Goal: Task Accomplishment & Management: Manage account settings

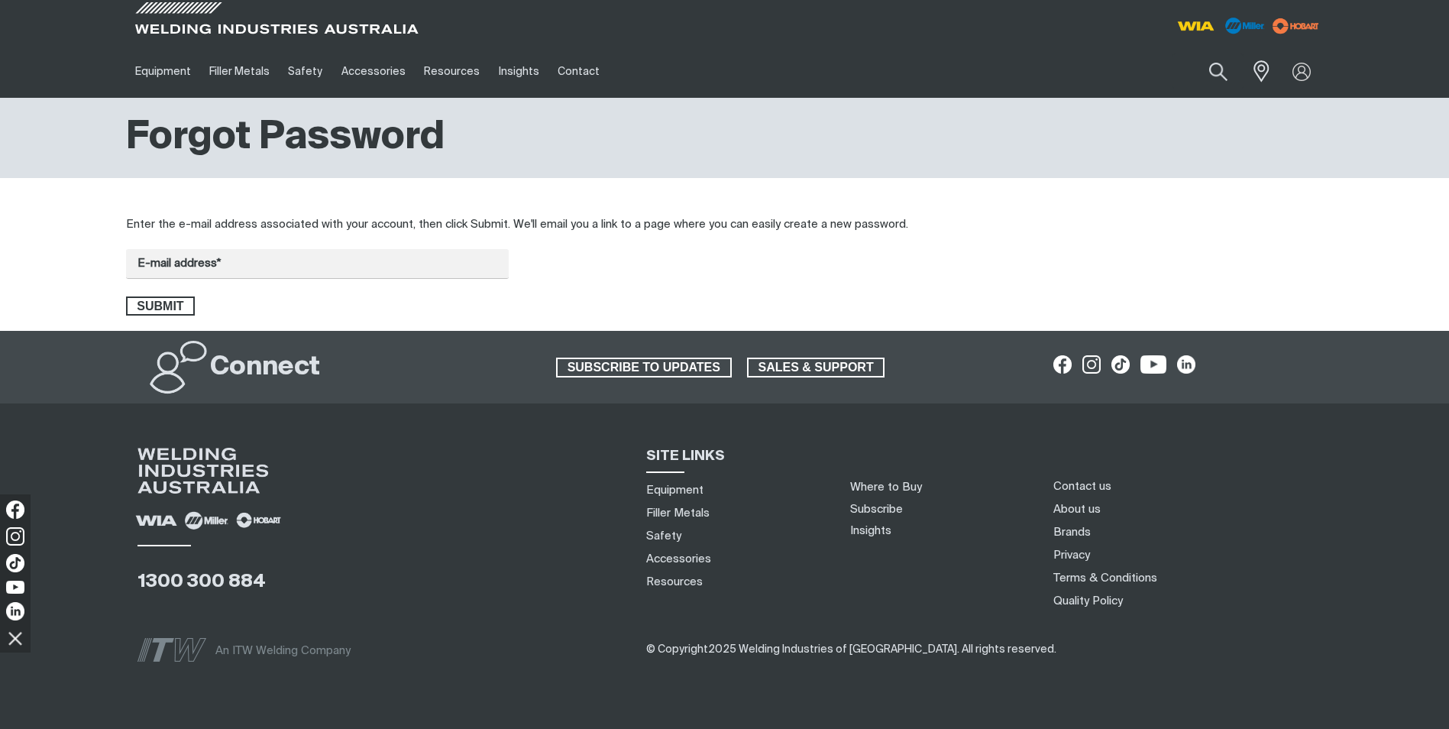
type input "[PERSON_NAME][EMAIL_ADDRESS][DOMAIN_NAME]"
click at [183, 302] on span "Submit" at bounding box center [161, 306] width 66 height 20
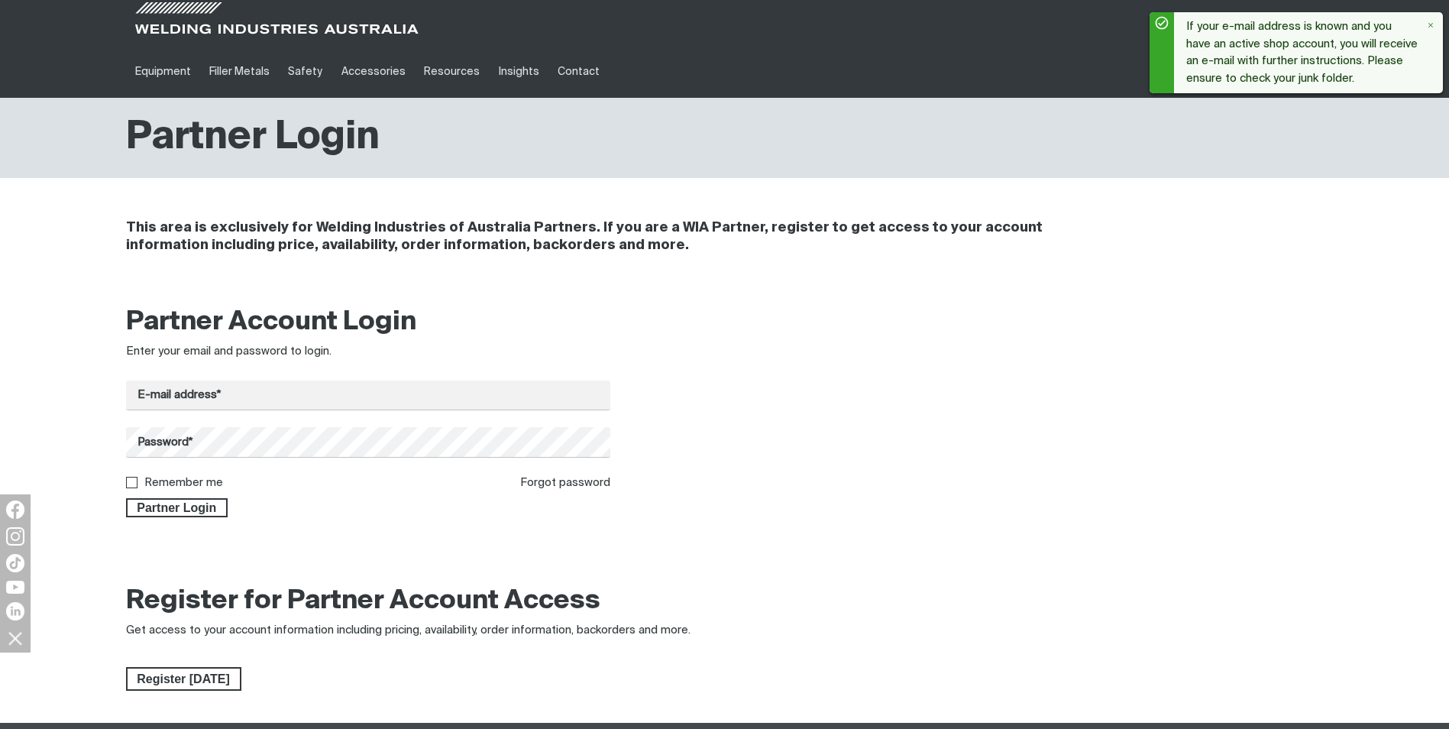
click at [370, 425] on form "E-mail address* Password* Remember me Forgot password Partner Login" at bounding box center [368, 448] width 485 height 137
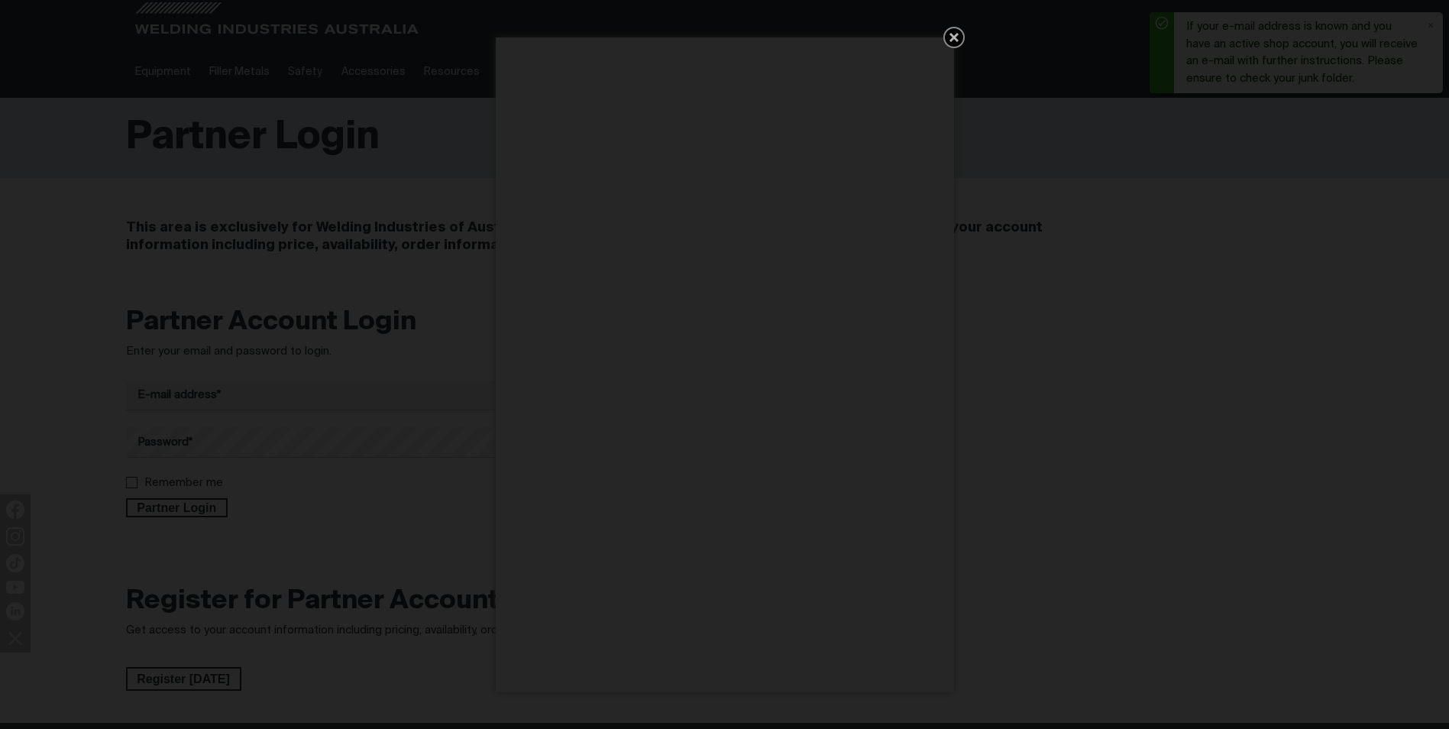
drag, startPoint x: 962, startPoint y: 34, endPoint x: 932, endPoint y: 57, distance: 38.7
click at [962, 34] on icon "Get 5 WIA Welding Guides Free!" at bounding box center [954, 37] width 18 height 18
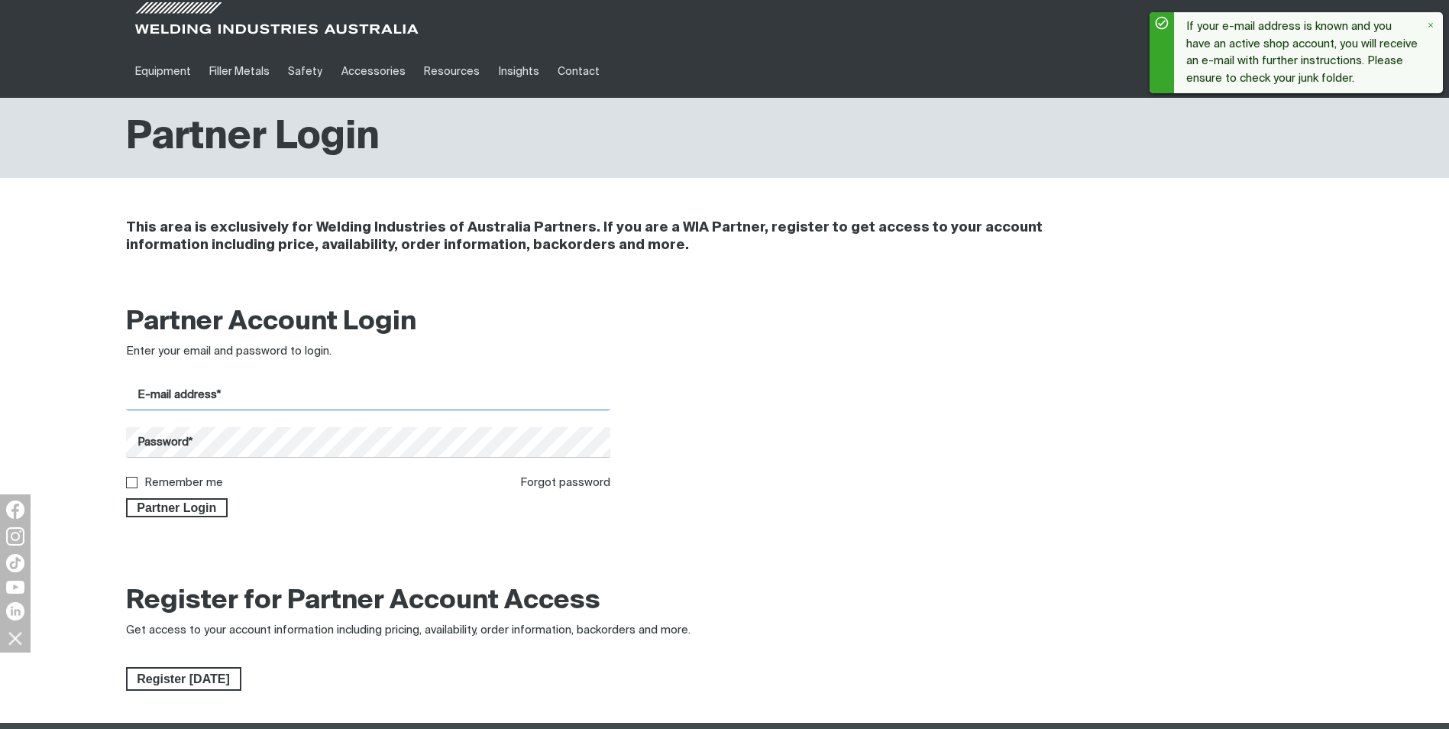
click at [363, 380] on input "E-mail address*" at bounding box center [368, 395] width 485 height 30
type input "[PERSON_NAME][EMAIL_ADDRESS][DOMAIN_NAME]"
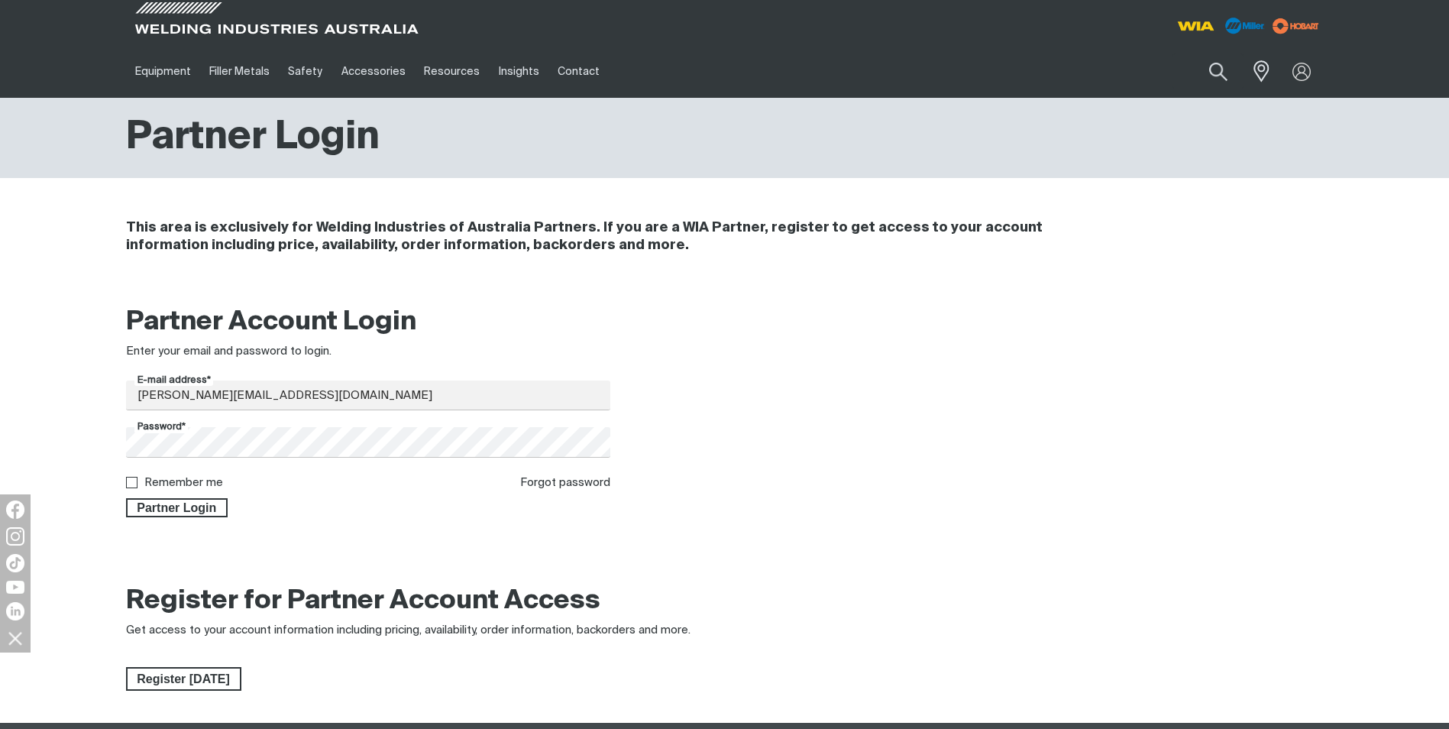
click at [201, 480] on label "Remember me" at bounding box center [183, 482] width 79 height 11
click at [136, 480] on input "Remember me" at bounding box center [131, 482] width 10 height 10
checkbox input "true"
click at [186, 506] on span "Partner Login" at bounding box center [177, 508] width 99 height 20
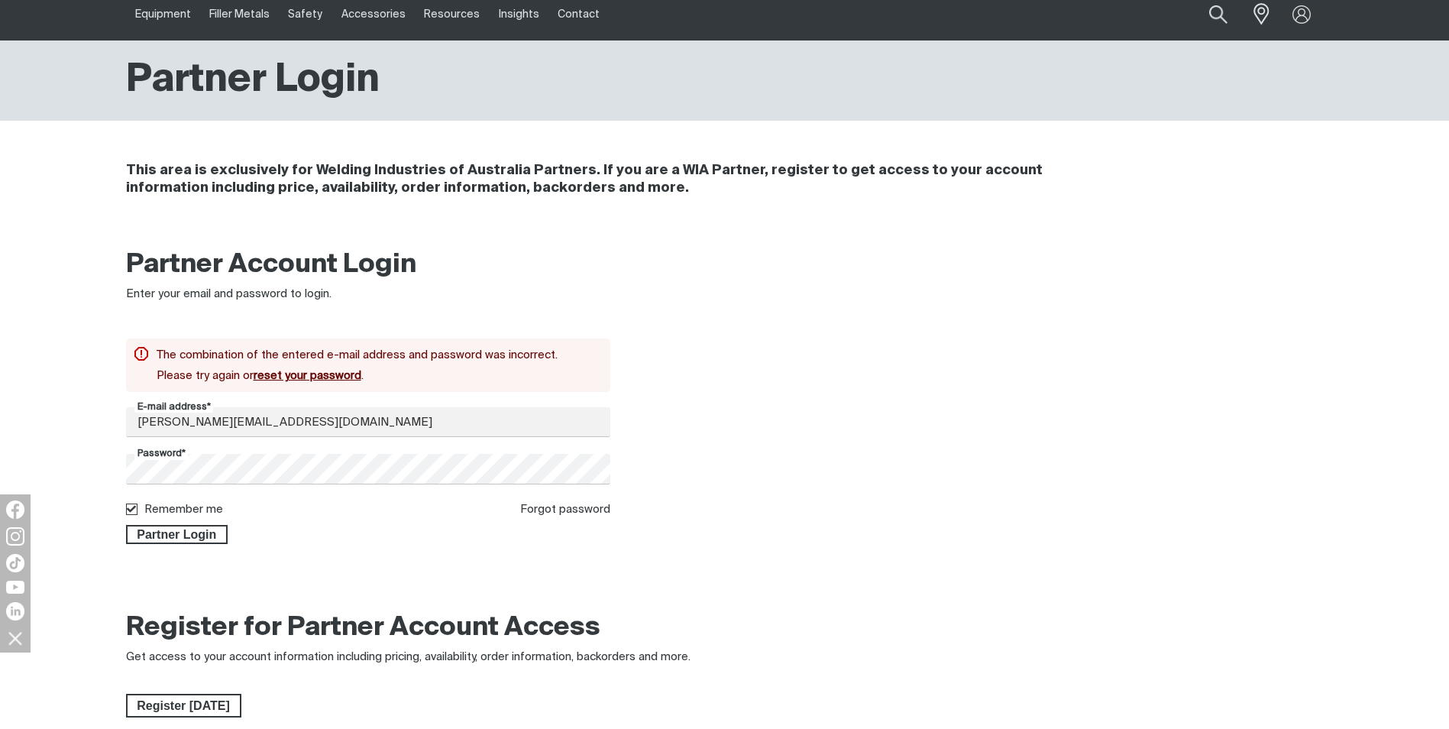
scroll to position [58, 0]
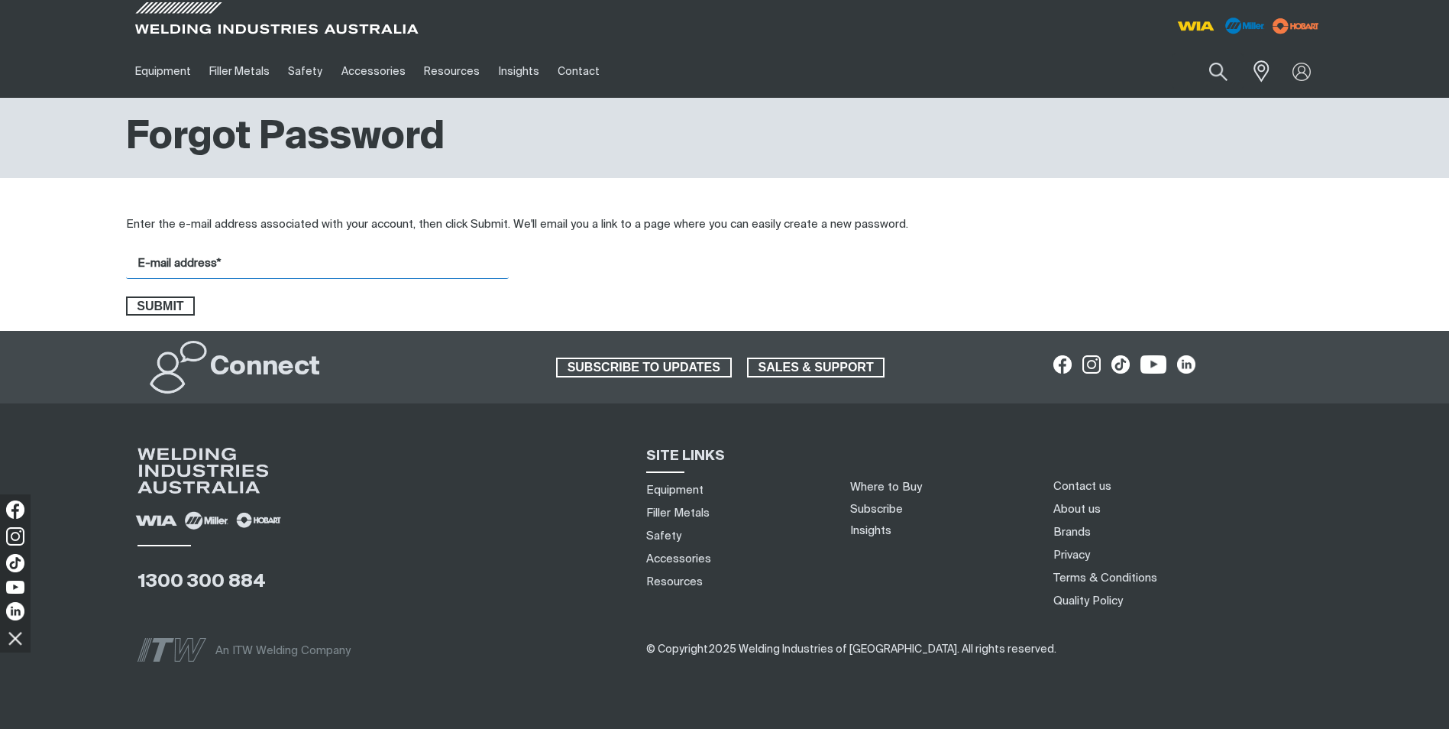
click at [317, 263] on input "E-mail address*" at bounding box center [317, 264] width 383 height 30
type input "[PERSON_NAME][EMAIL_ADDRESS][DOMAIN_NAME]"
click at [157, 306] on span "Submit" at bounding box center [161, 306] width 66 height 20
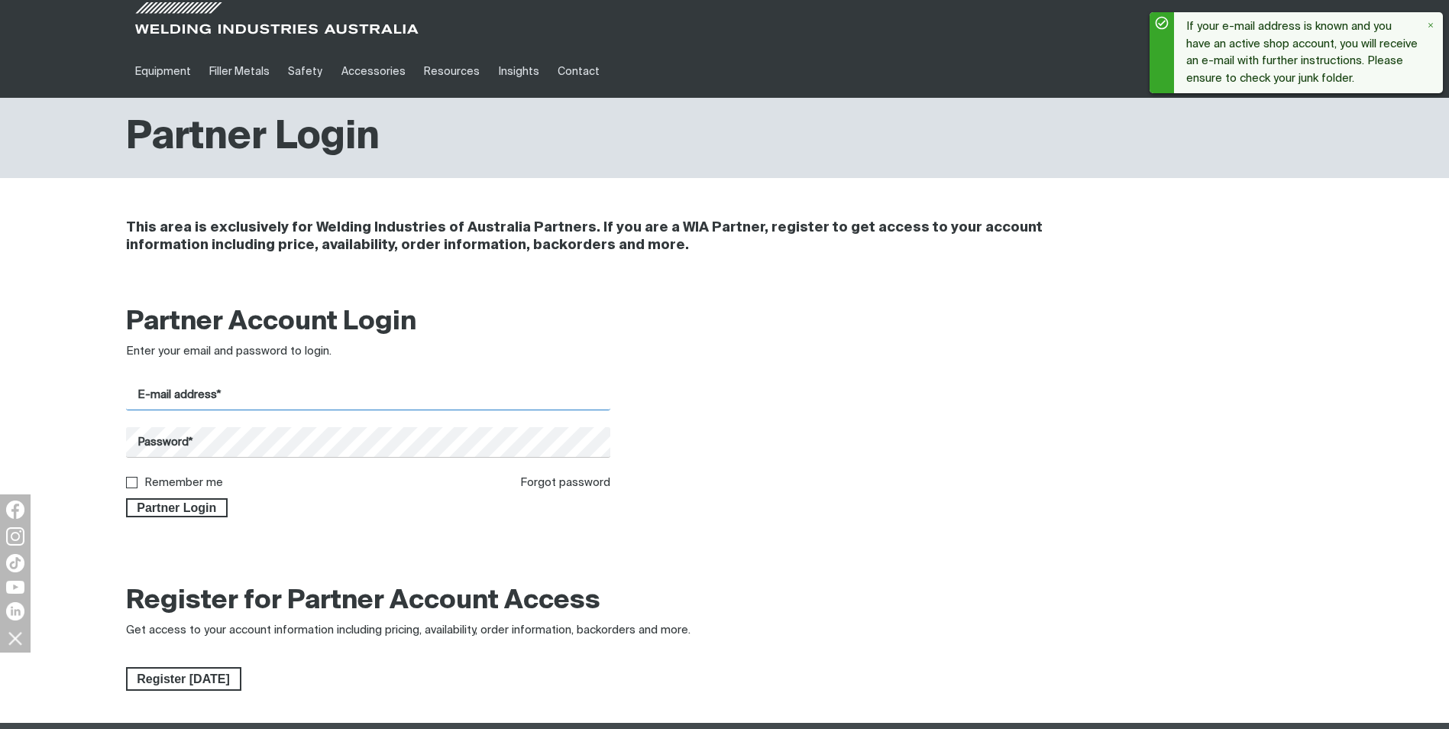
click at [241, 397] on input "E-mail address*" at bounding box center [368, 395] width 485 height 30
drag, startPoint x: 700, startPoint y: 564, endPoint x: 631, endPoint y: 560, distance: 68.9
click at [700, 564] on div at bounding box center [725, 556] width 1198 height 38
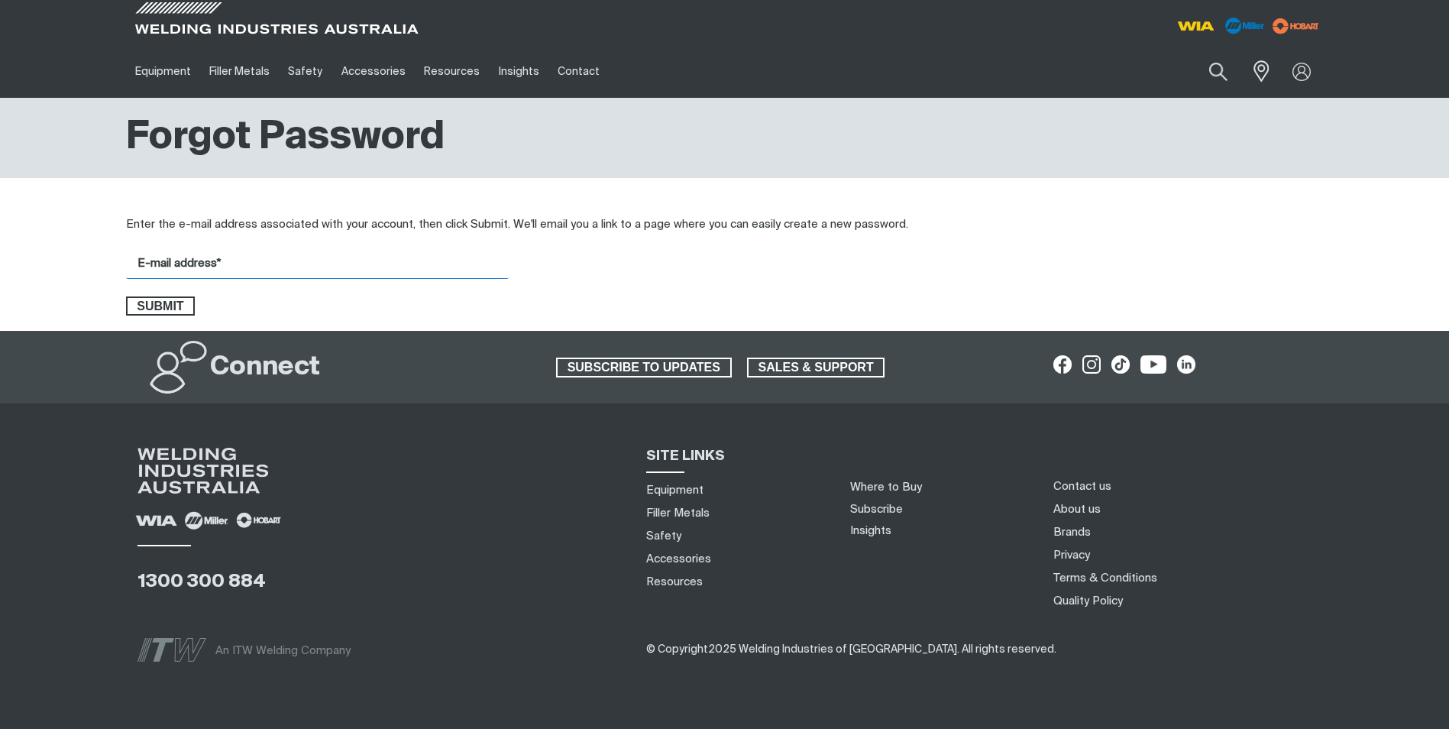
click at [268, 258] on input "E-mail address*" at bounding box center [317, 264] width 383 height 30
type input "[PERSON_NAME][EMAIL_ADDRESS][DOMAIN_NAME]"
click at [172, 300] on span "Submit" at bounding box center [161, 306] width 66 height 20
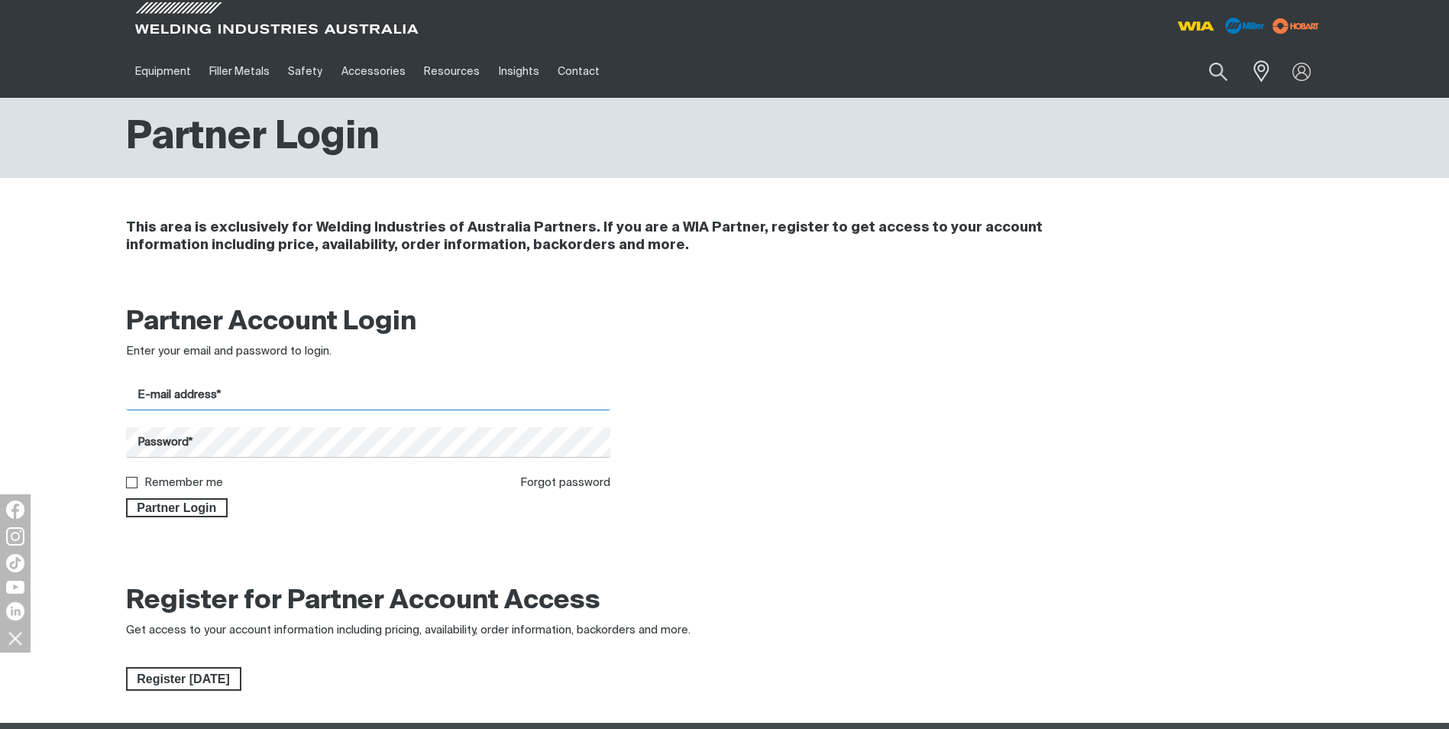
click at [336, 388] on input "E-mail address*" at bounding box center [368, 395] width 485 height 30
type input "[PERSON_NAME][EMAIL_ADDRESS][DOMAIN_NAME]"
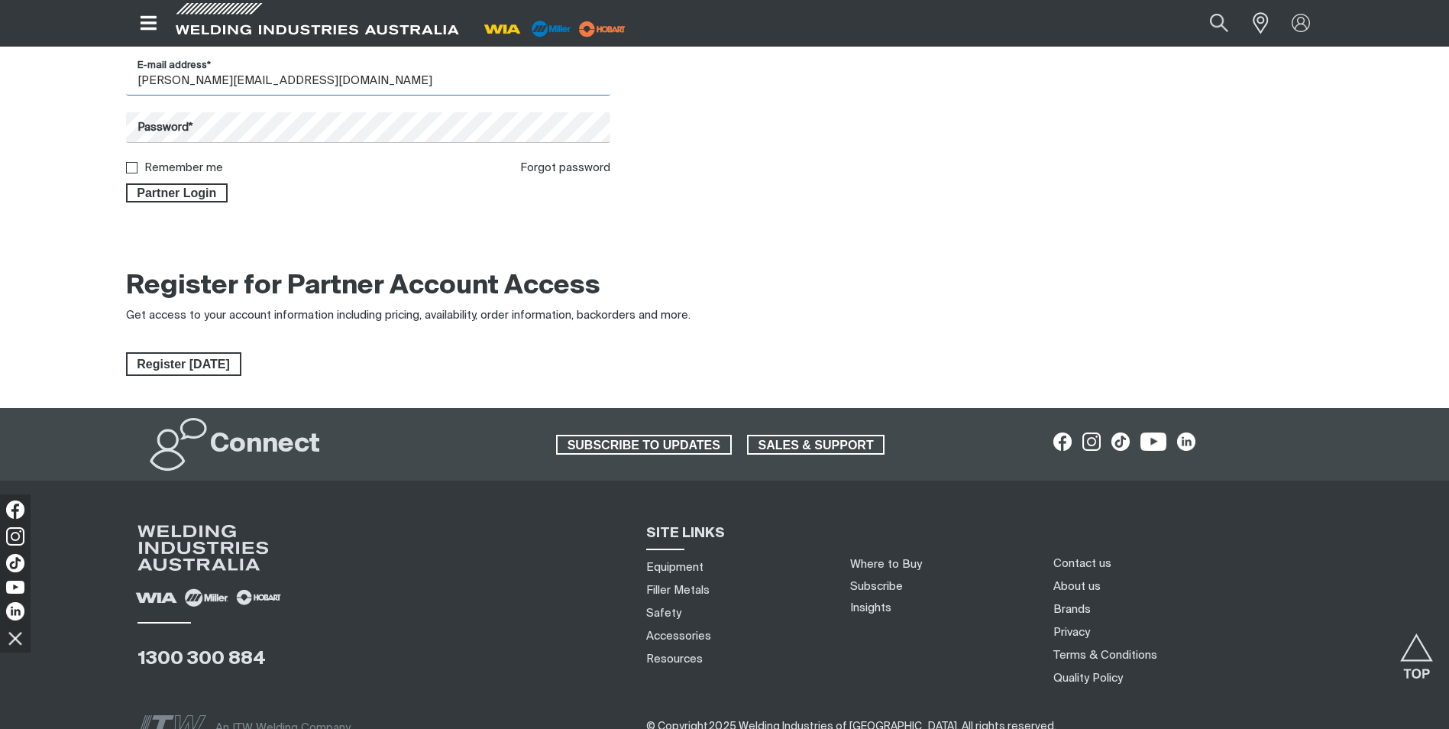
scroll to position [137, 0]
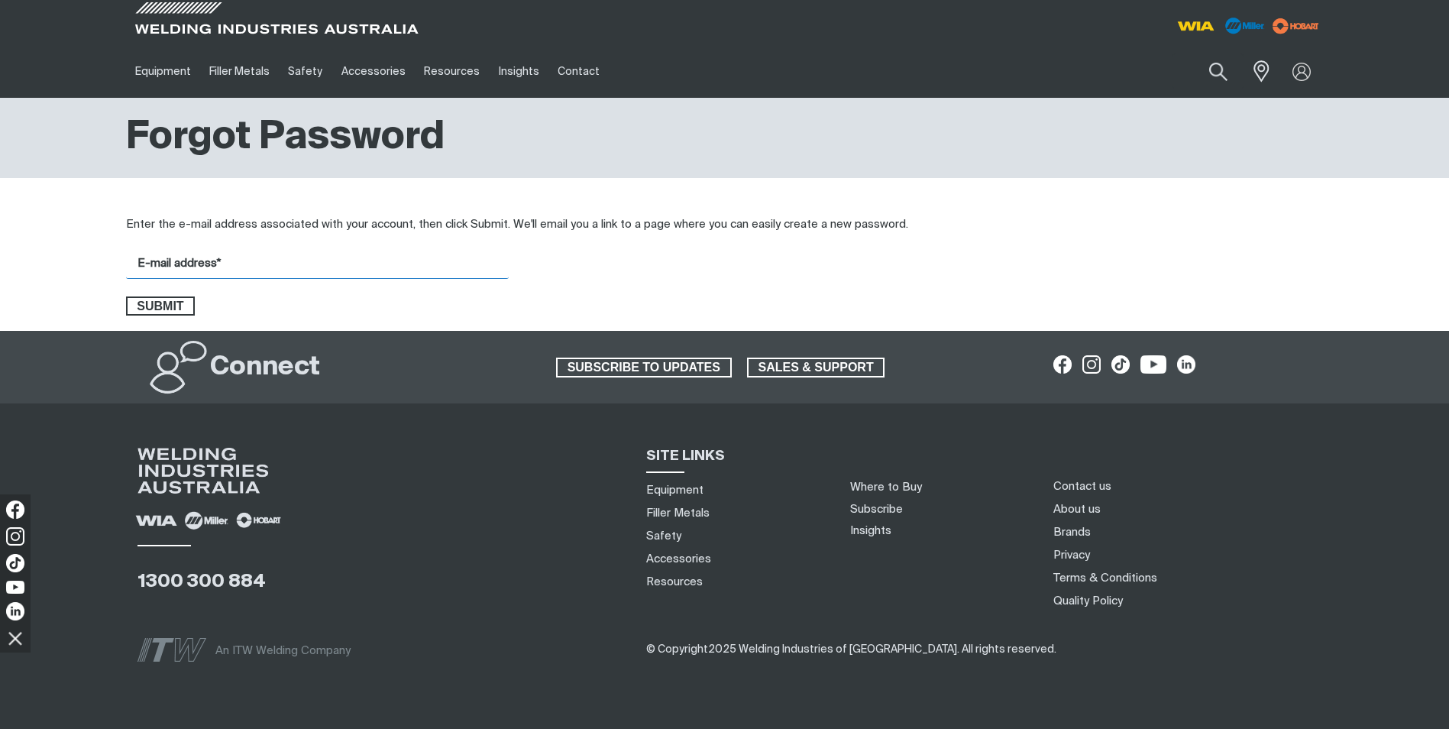
click at [335, 271] on input "E-mail address*" at bounding box center [317, 264] width 383 height 30
type input "[PERSON_NAME][EMAIL_ADDRESS][DOMAIN_NAME]"
click at [160, 309] on span "Submit" at bounding box center [161, 306] width 66 height 20
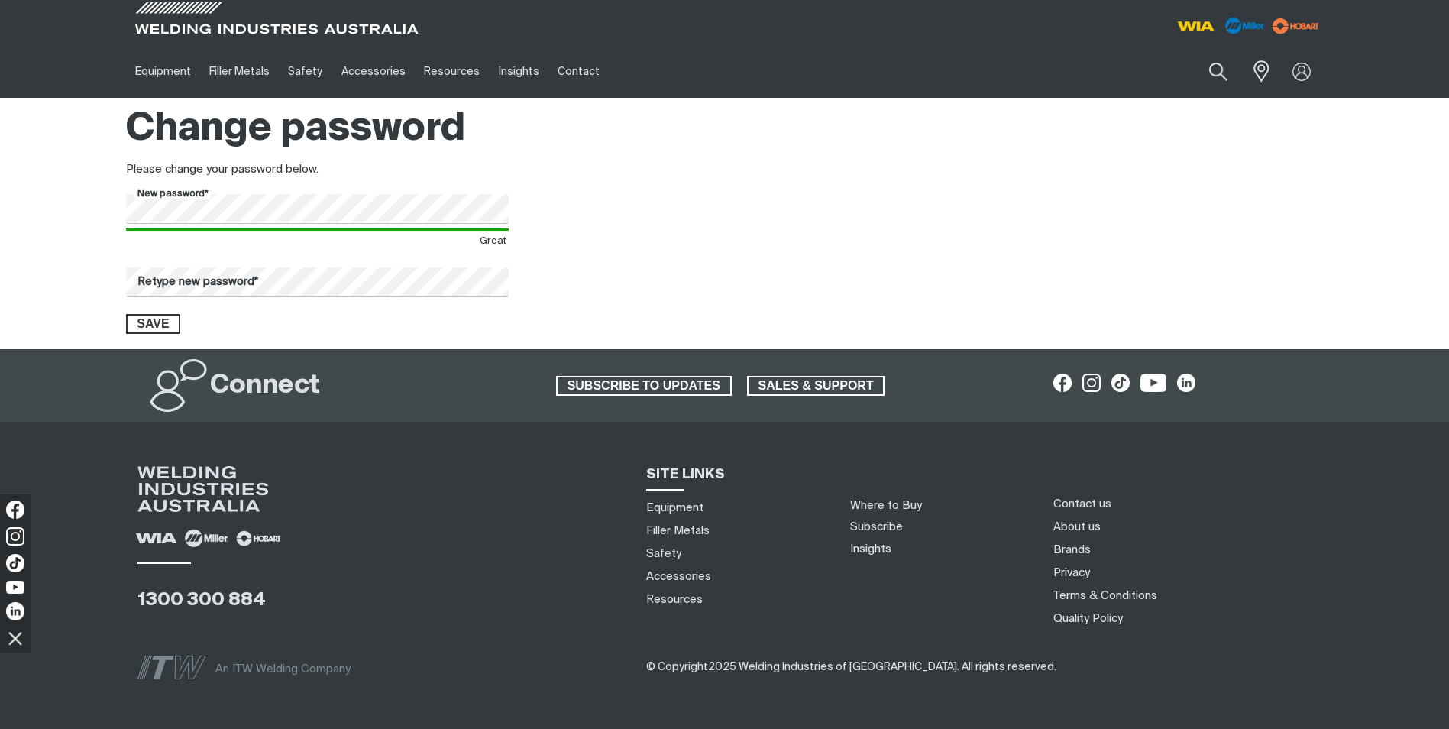
drag, startPoint x: 684, startPoint y: 197, endPoint x: 577, endPoint y: 223, distance: 110.0
click at [684, 197] on div at bounding box center [928, 264] width 791 height 140
click at [157, 326] on span "Save" at bounding box center [154, 324] width 52 height 20
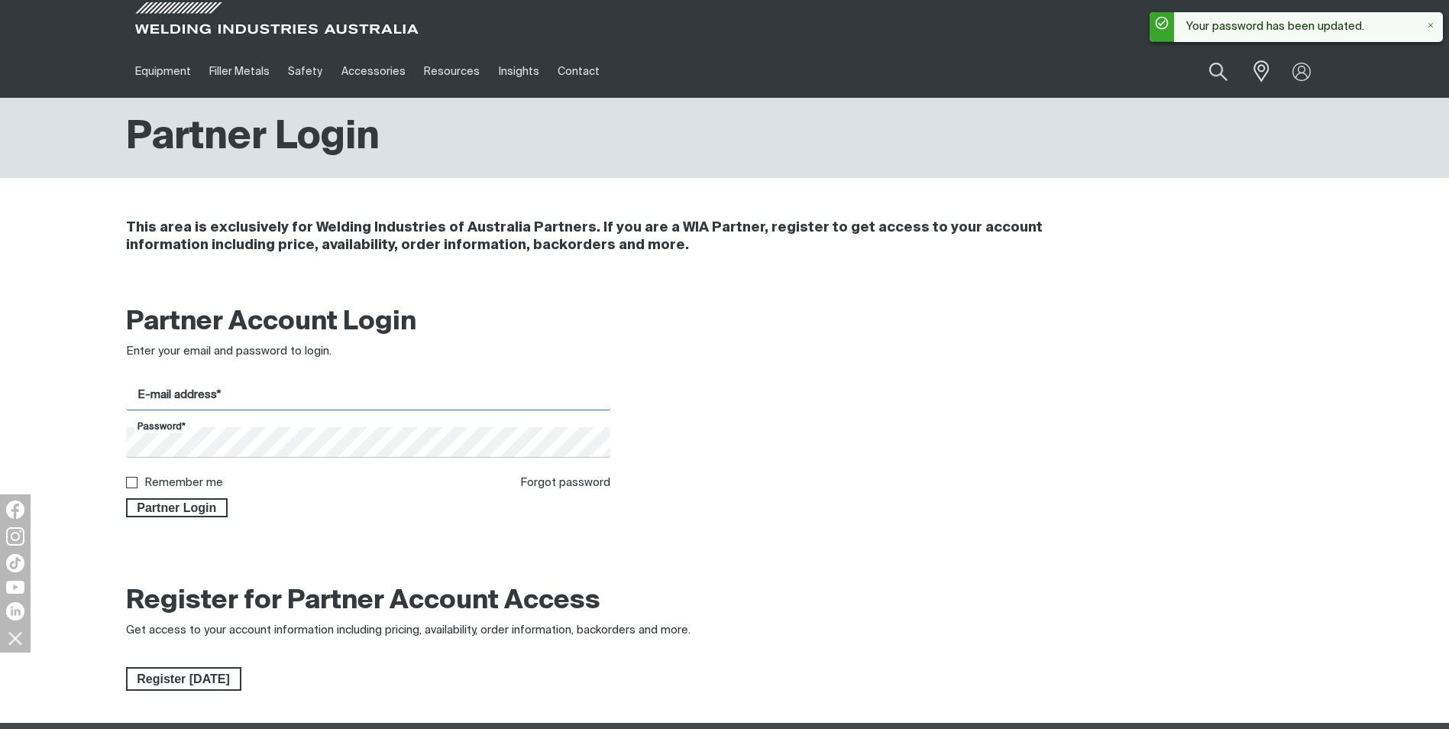
click at [360, 403] on input "E-mail address*" at bounding box center [368, 395] width 485 height 30
click at [281, 395] on input "E-mail address*" at bounding box center [368, 395] width 485 height 30
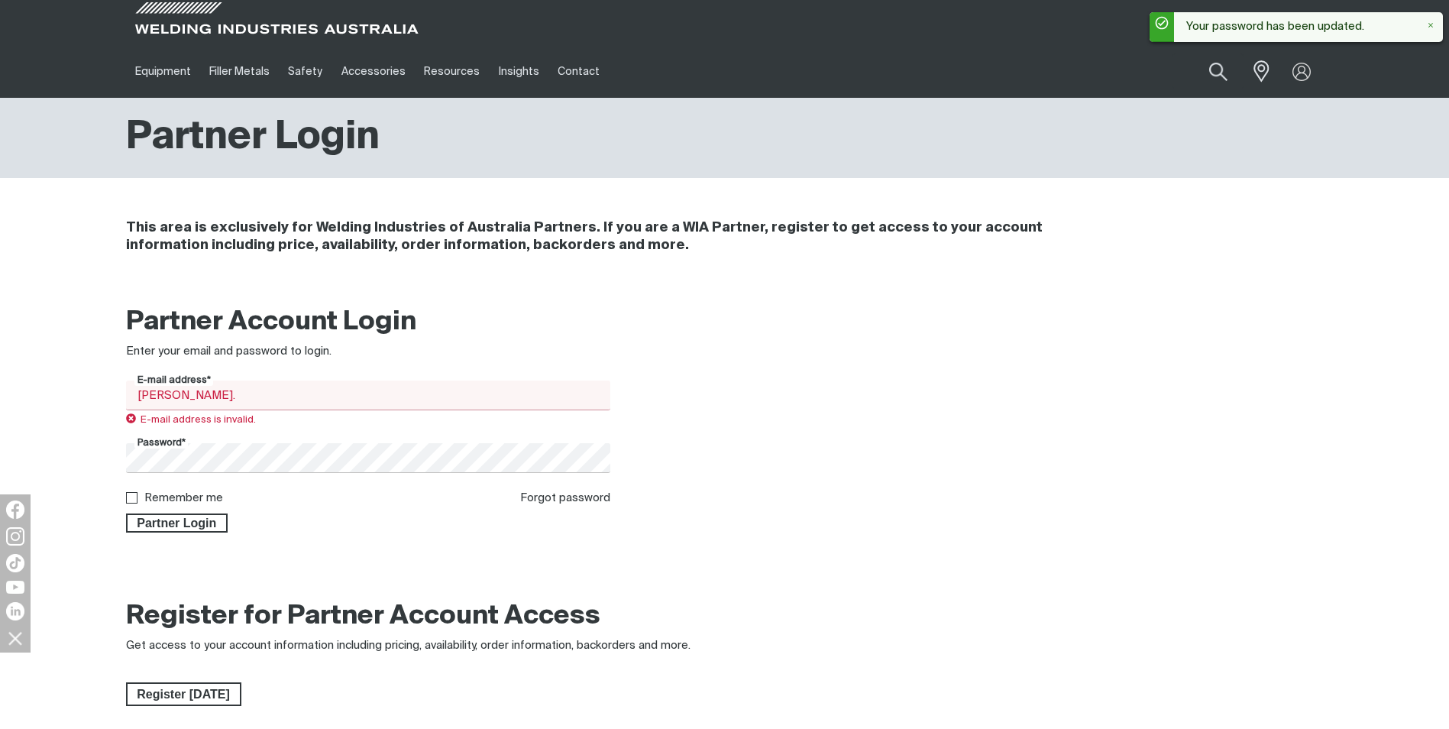
click at [933, 413] on div at bounding box center [877, 419] width 485 height 227
click at [251, 396] on input "[PERSON_NAME]." at bounding box center [368, 395] width 485 height 30
type input "[PERSON_NAME][EMAIL_ADDRESS][DOMAIN_NAME]"
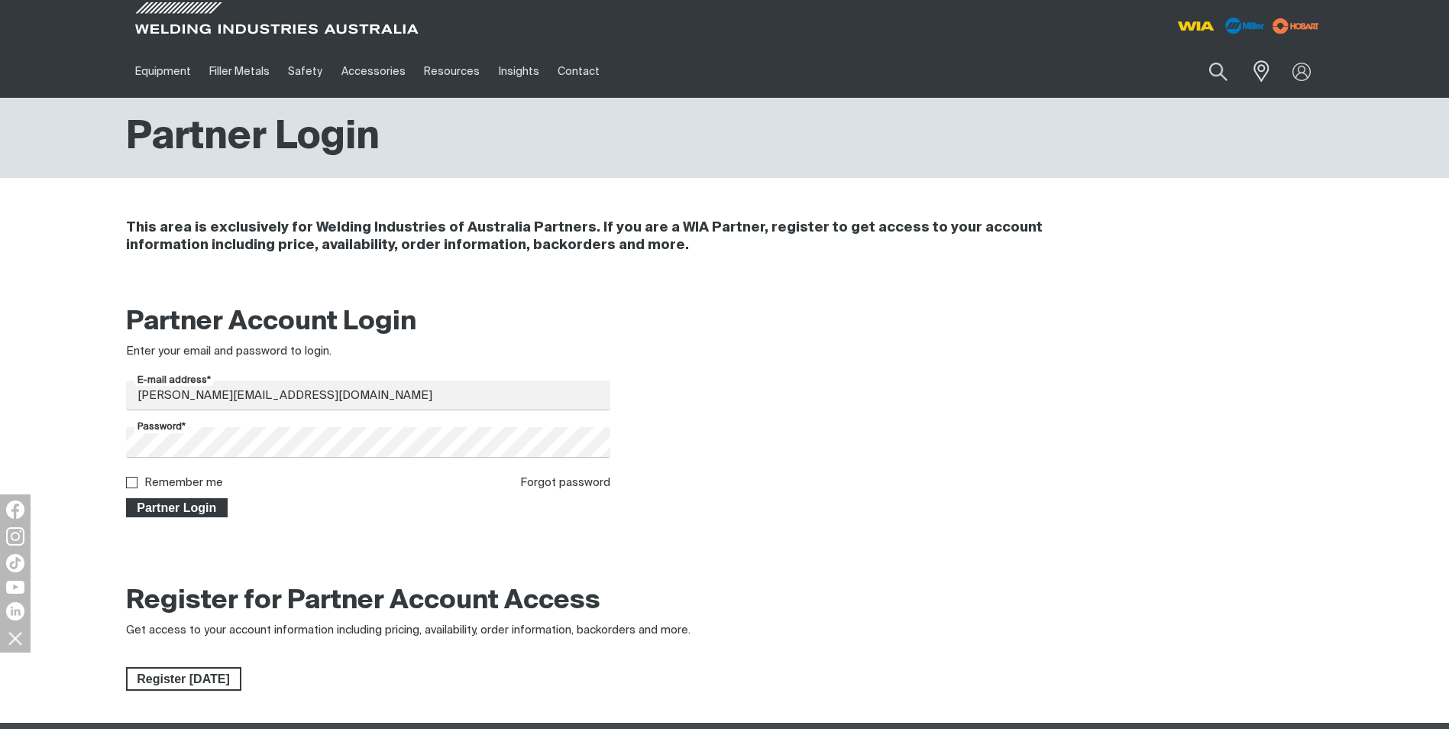
click at [200, 511] on span "Partner Login" at bounding box center [177, 508] width 99 height 20
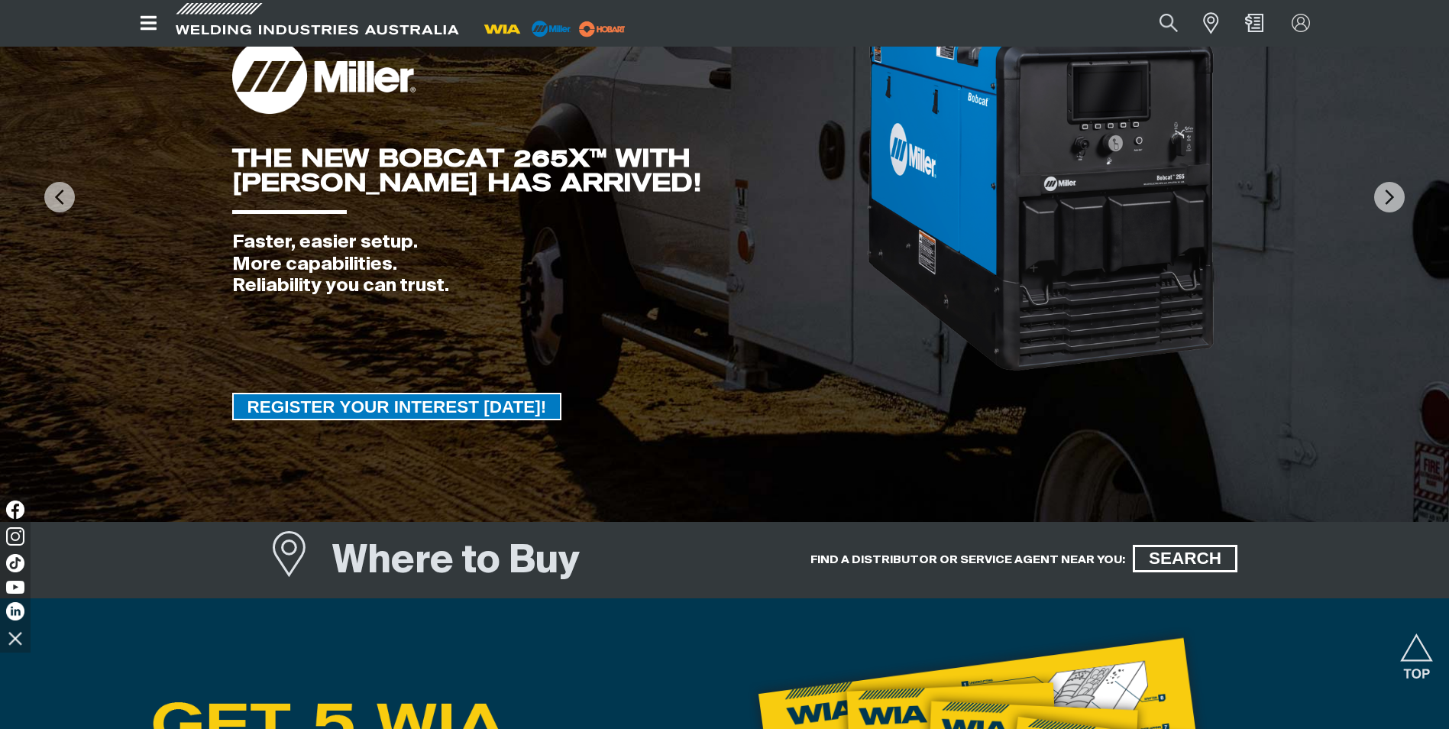
scroll to position [76, 0]
